Goal: Task Accomplishment & Management: Manage account settings

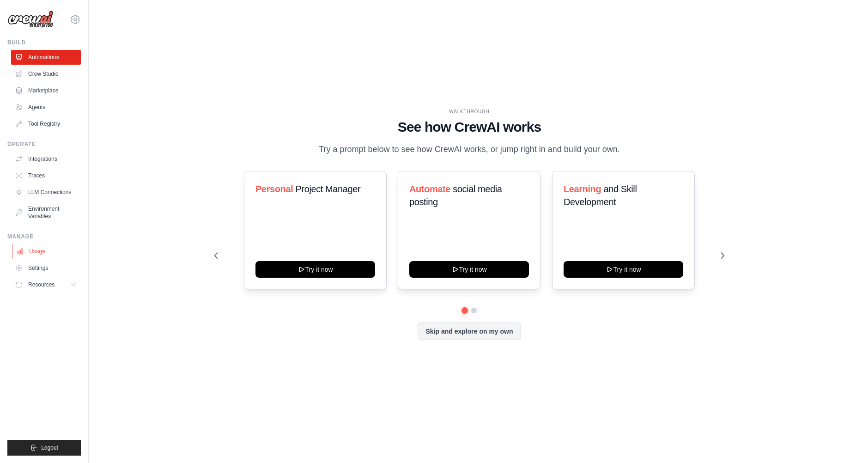
click at [49, 253] on link "Usage" at bounding box center [47, 251] width 70 height 15
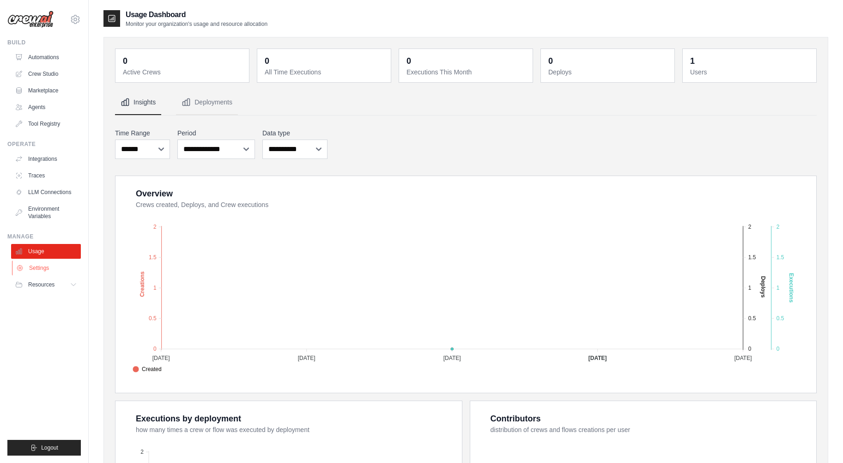
click at [41, 260] on link "Settings" at bounding box center [47, 267] width 70 height 15
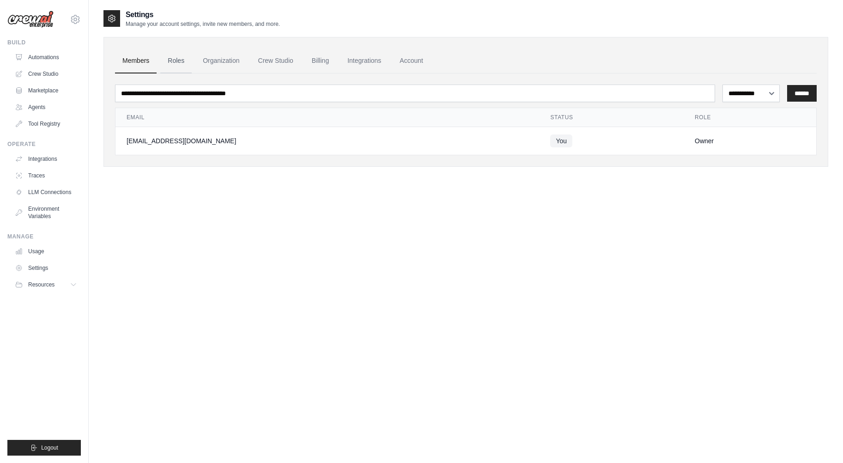
click at [170, 66] on link "Roles" at bounding box center [175, 60] width 31 height 25
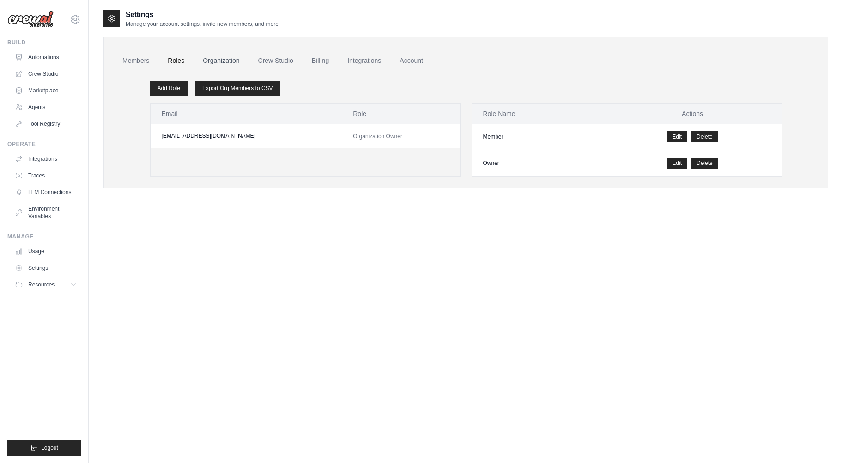
click at [221, 63] on link "Organization" at bounding box center [220, 60] width 51 height 25
click at [291, 58] on link "Crew Studio" at bounding box center [276, 60] width 50 height 25
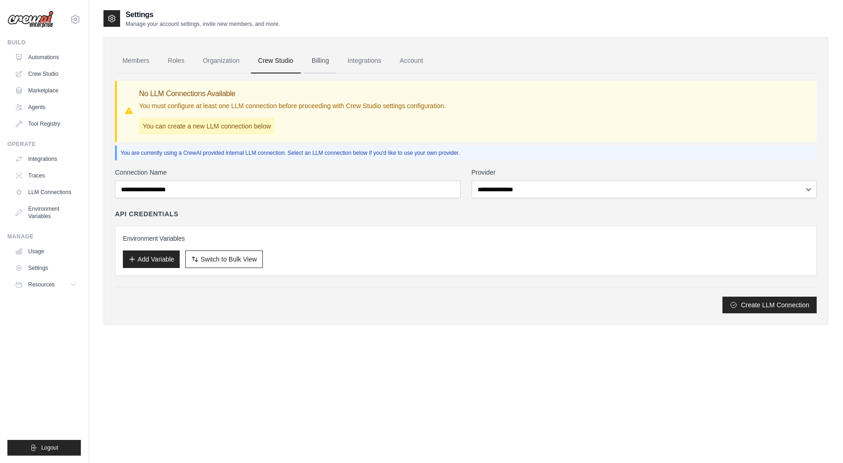
click at [336, 60] on link "Billing" at bounding box center [320, 60] width 32 height 25
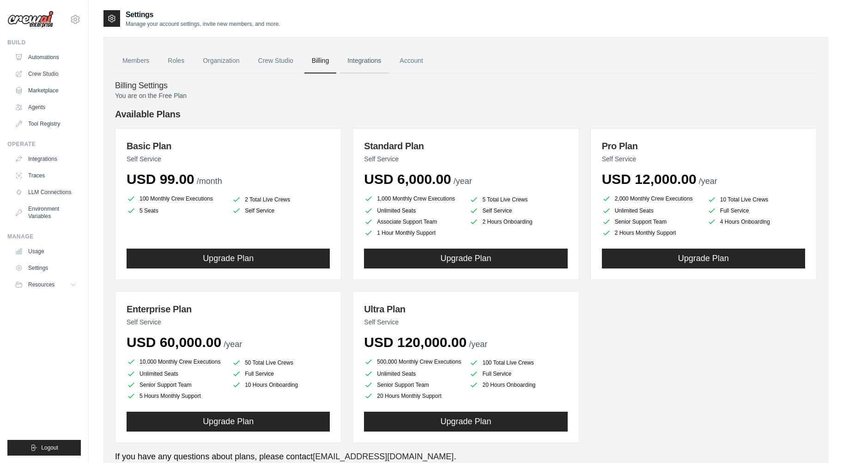
click at [376, 62] on link "Integrations" at bounding box center [364, 60] width 48 height 25
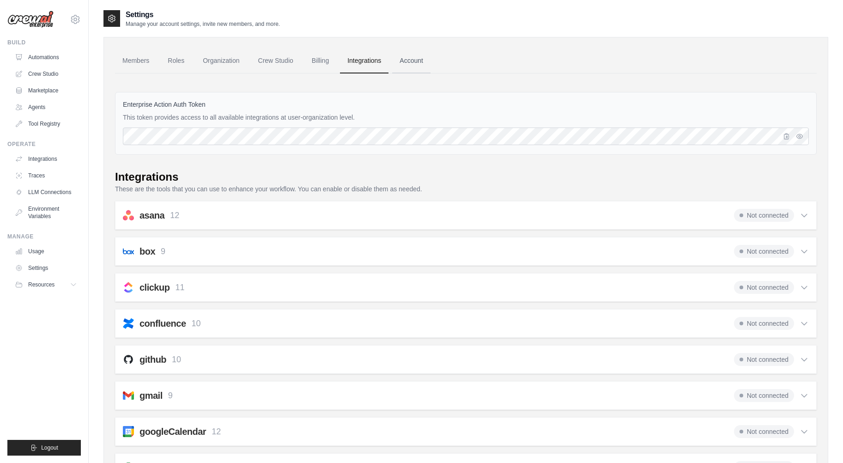
click at [430, 62] on link "Account" at bounding box center [411, 60] width 38 height 25
